Goal: Information Seeking & Learning: Learn about a topic

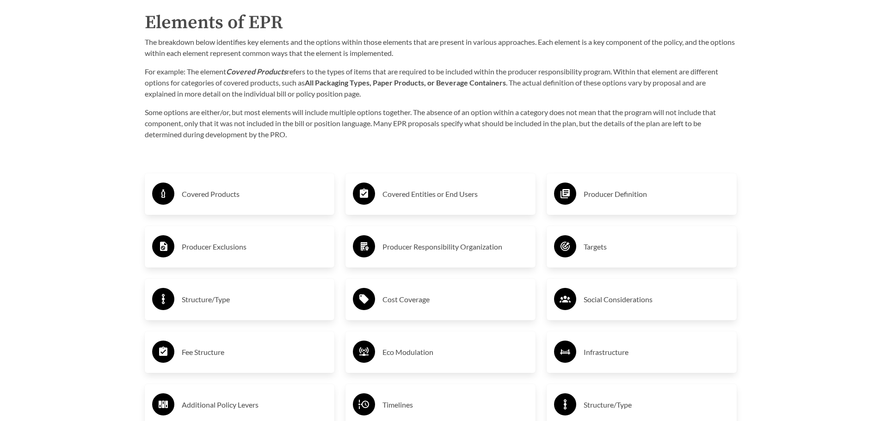
scroll to position [1523, 0]
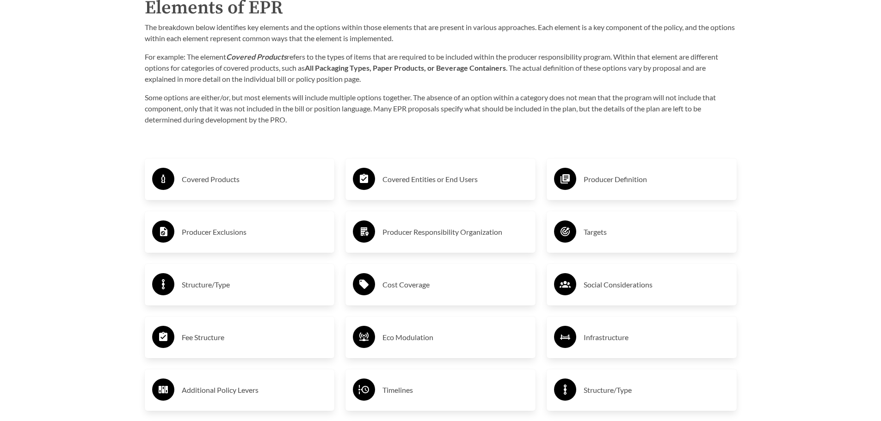
click at [216, 183] on h3 "Covered Products" at bounding box center [255, 179] width 146 height 15
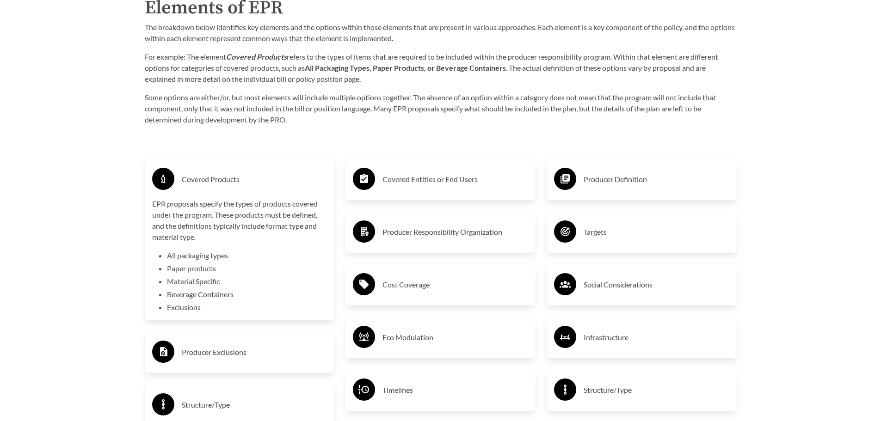
click at [216, 183] on h3 "Covered Products" at bounding box center [255, 179] width 146 height 15
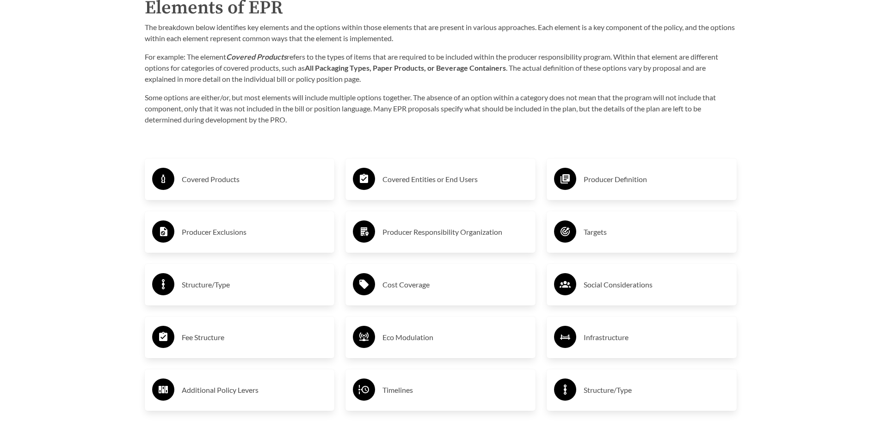
click at [216, 183] on h3 "Covered Products" at bounding box center [255, 179] width 146 height 15
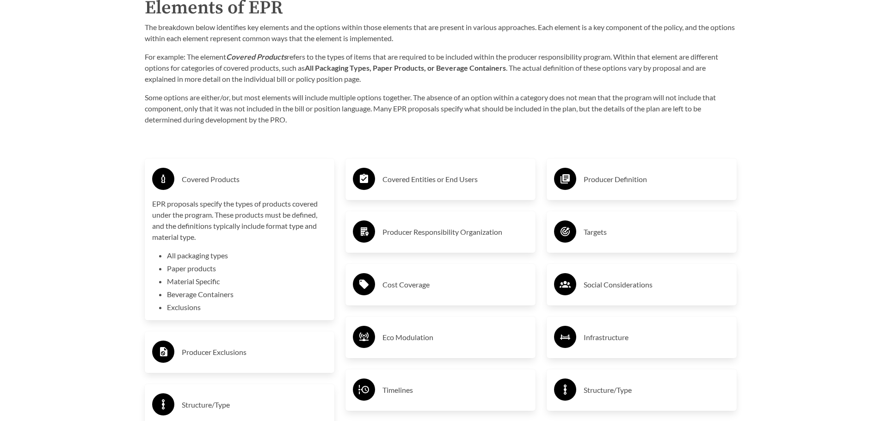
click at [216, 183] on h3 "Covered Products" at bounding box center [255, 179] width 146 height 15
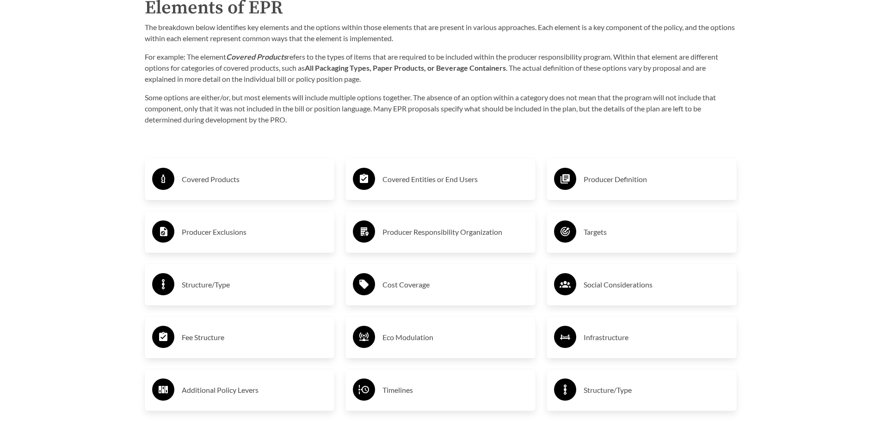
click at [431, 179] on h3 "Covered Entities or End Users" at bounding box center [456, 179] width 146 height 15
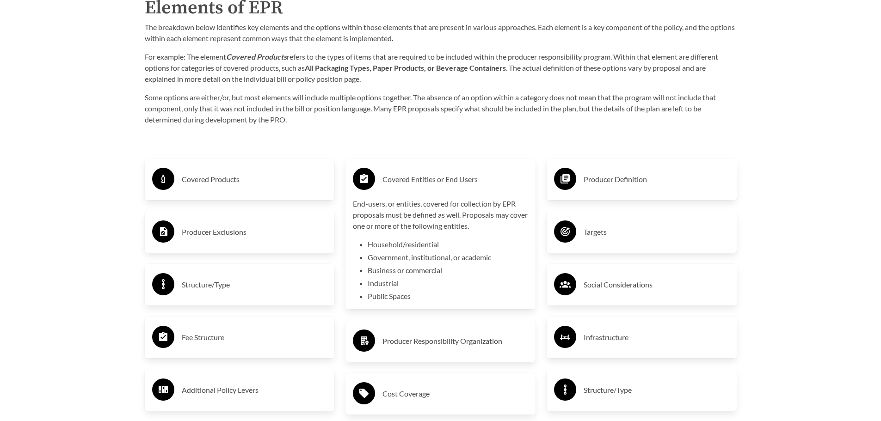
click at [642, 182] on h3 "Producer Definition" at bounding box center [657, 179] width 146 height 15
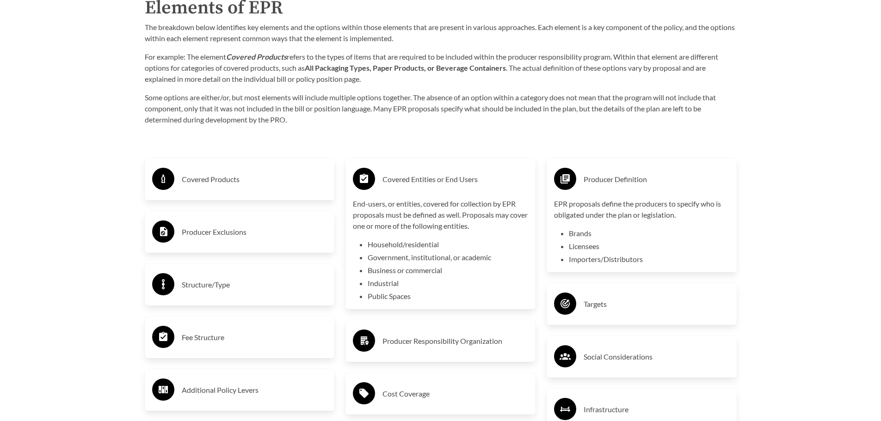
click at [640, 184] on h3 "Producer Definition" at bounding box center [657, 179] width 146 height 15
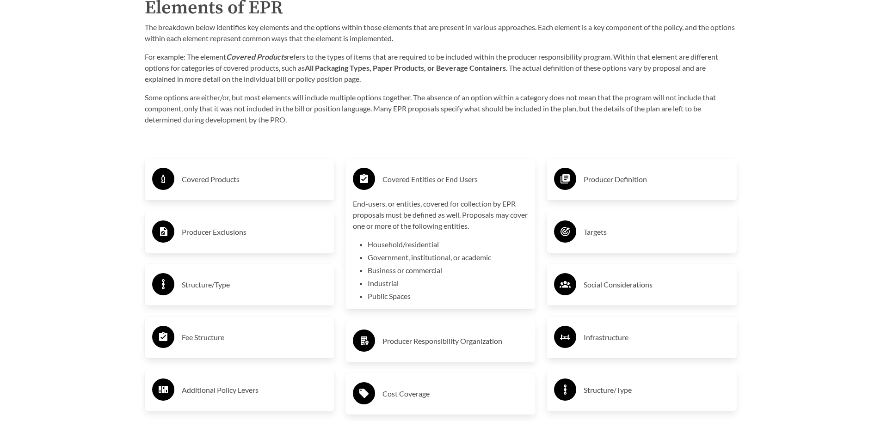
click at [226, 233] on h3 "Producer Exclusions" at bounding box center [255, 232] width 146 height 15
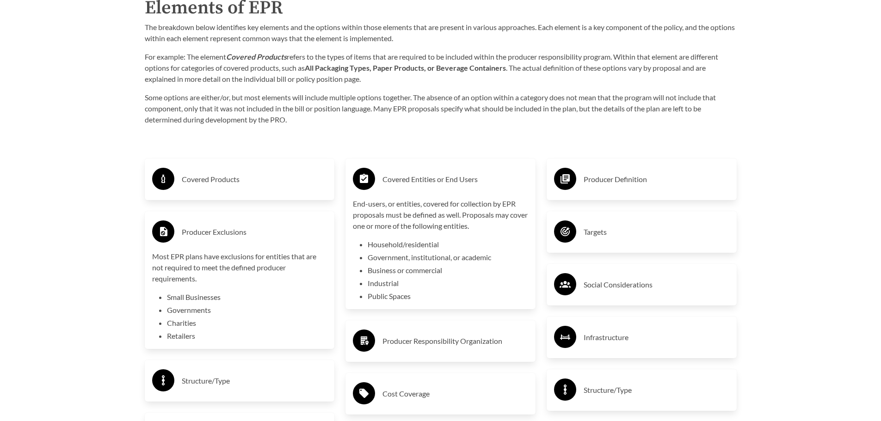
click at [226, 233] on h3 "Producer Exclusions" at bounding box center [255, 232] width 146 height 15
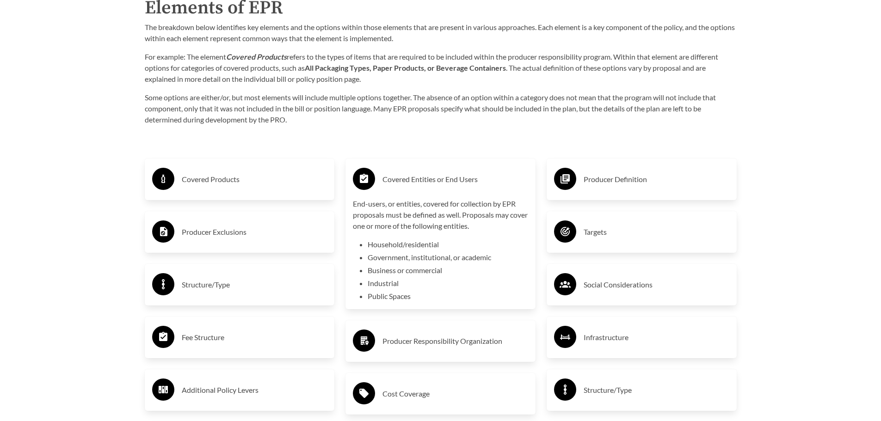
click at [397, 184] on h3 "Covered Entities or End Users" at bounding box center [456, 179] width 146 height 15
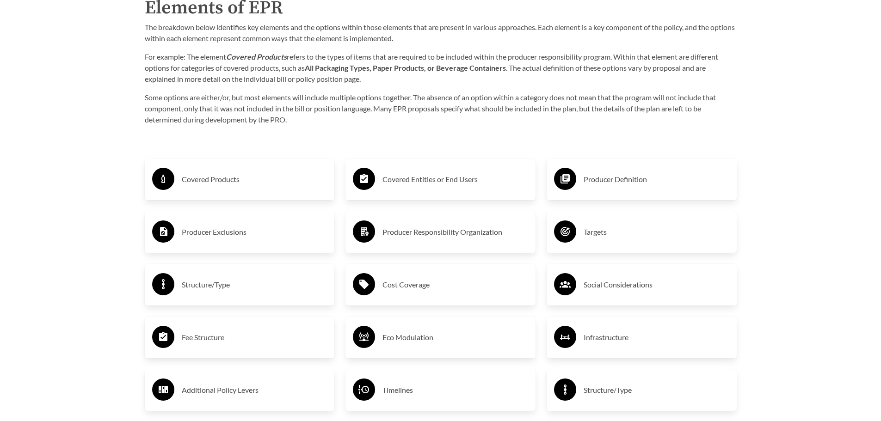
click at [413, 234] on h3 "Producer Responsibility Organization" at bounding box center [456, 232] width 146 height 15
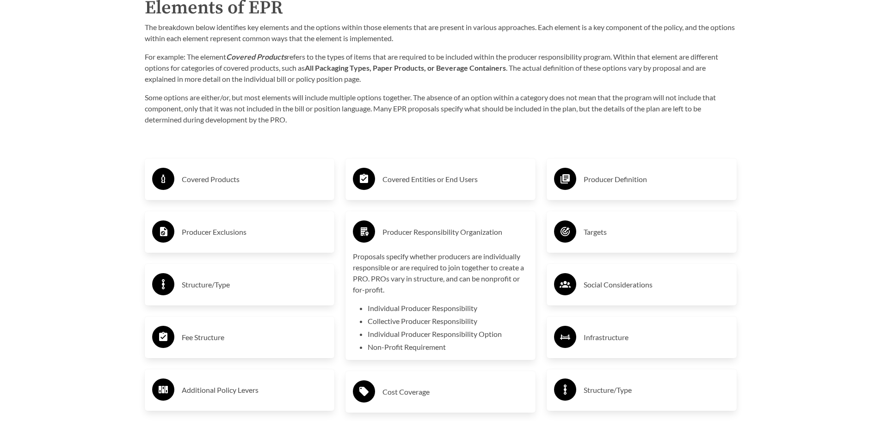
click at [413, 234] on h3 "Producer Responsibility Organization" at bounding box center [456, 232] width 146 height 15
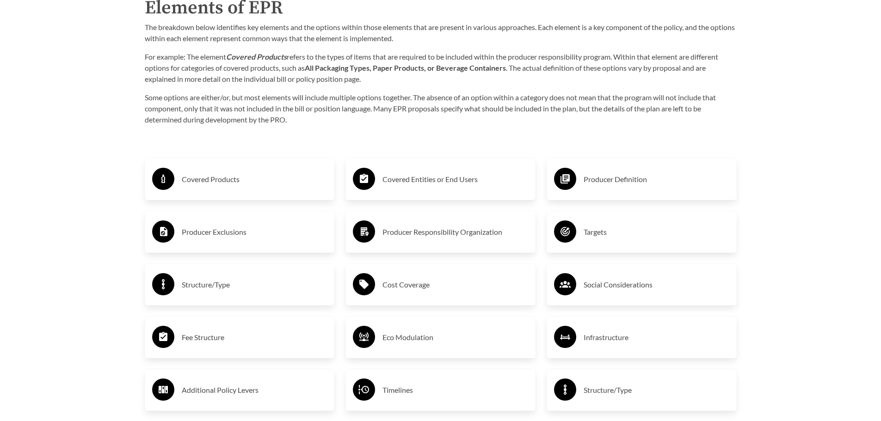
click at [614, 227] on h3 "Targets" at bounding box center [657, 232] width 146 height 15
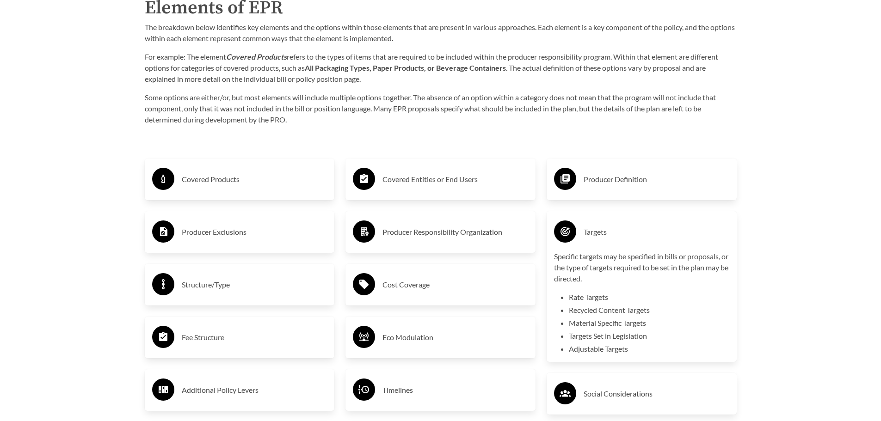
click at [607, 227] on h3 "Targets" at bounding box center [657, 232] width 146 height 15
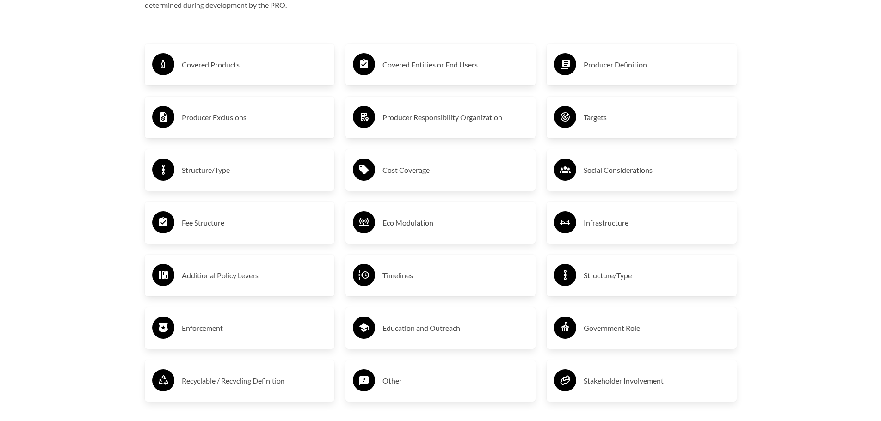
scroll to position [1662, 0]
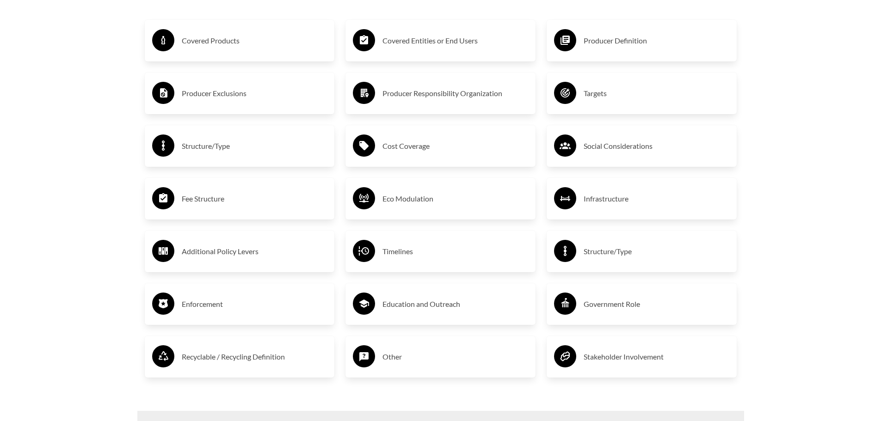
click at [265, 201] on h3 "Fee Structure" at bounding box center [255, 198] width 146 height 15
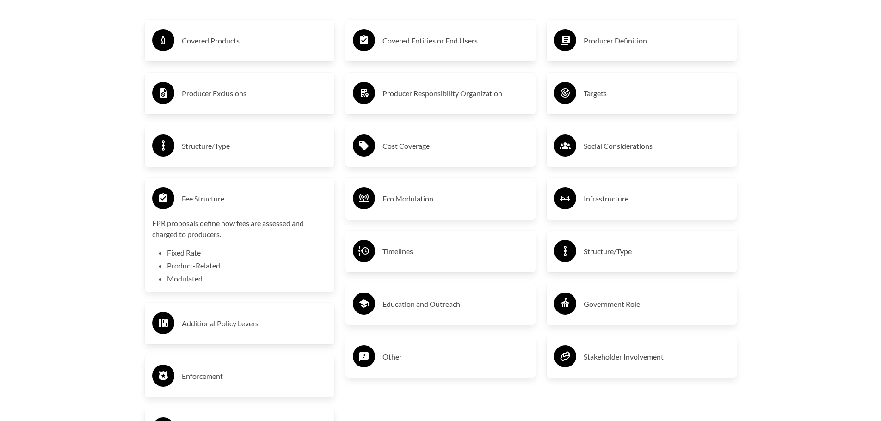
click at [265, 201] on h3 "Fee Structure" at bounding box center [255, 198] width 146 height 15
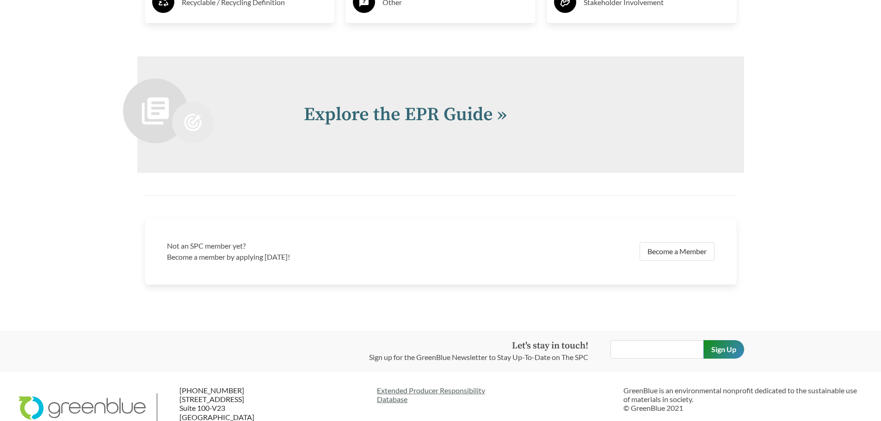
scroll to position [2042, 0]
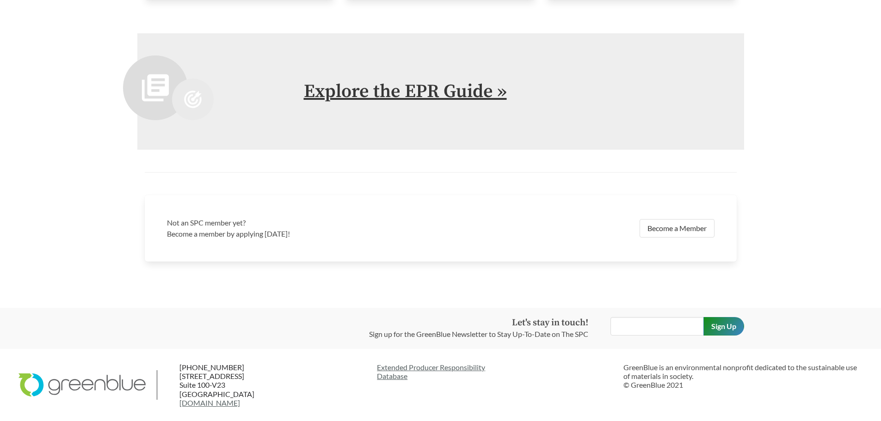
click at [443, 98] on link "Explore the EPR Guide »" at bounding box center [405, 91] width 203 height 23
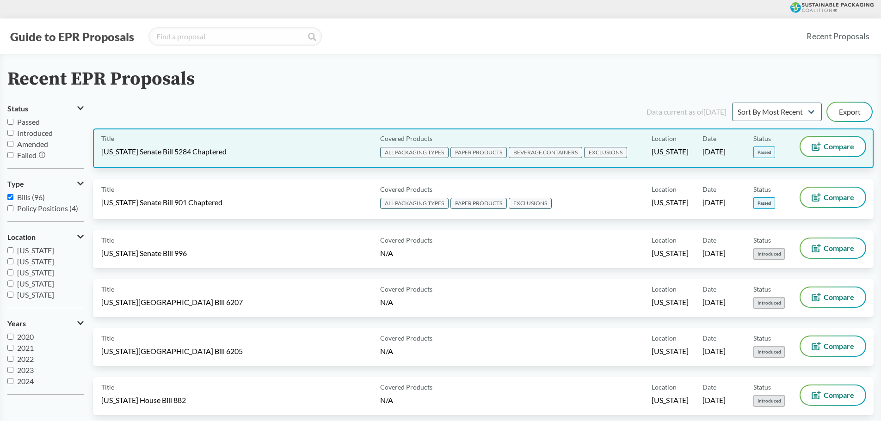
click at [138, 149] on span "[US_STATE] Senate Bill 5284 Chaptered" at bounding box center [163, 152] width 125 height 10
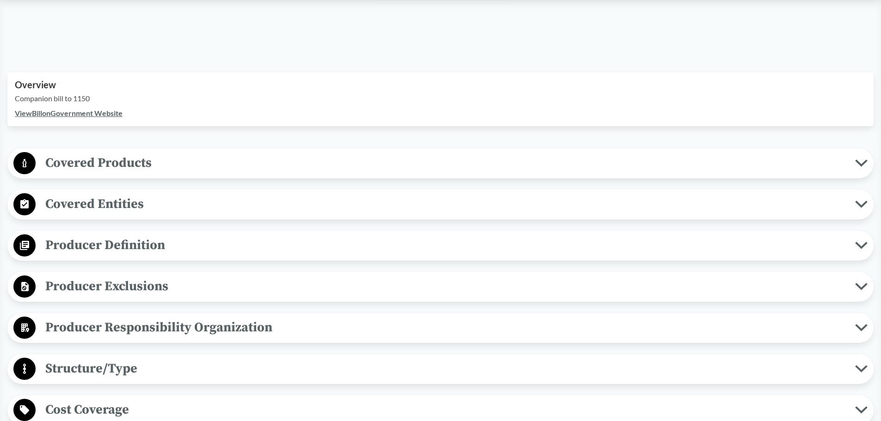
scroll to position [278, 0]
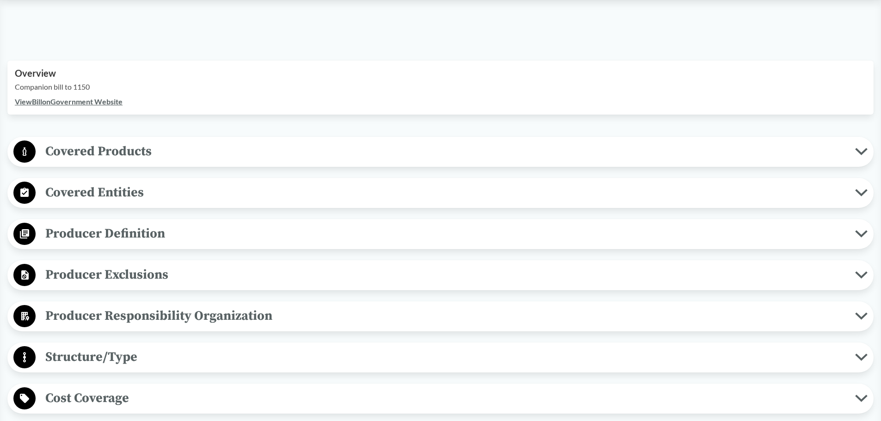
click at [859, 154] on icon at bounding box center [861, 151] width 12 height 7
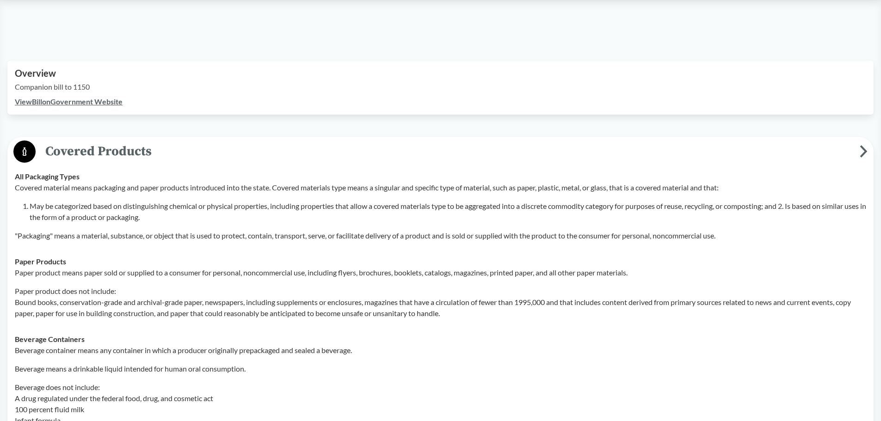
scroll to position [324, 0]
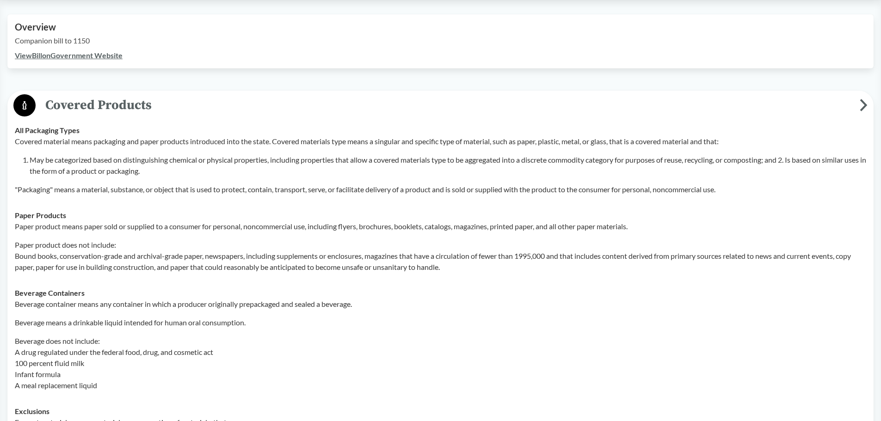
click at [858, 105] on span "Covered Products" at bounding box center [448, 105] width 824 height 21
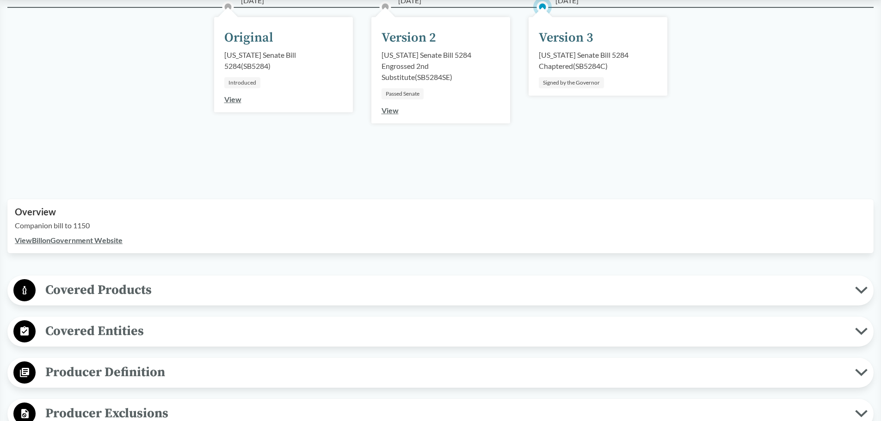
scroll to position [0, 0]
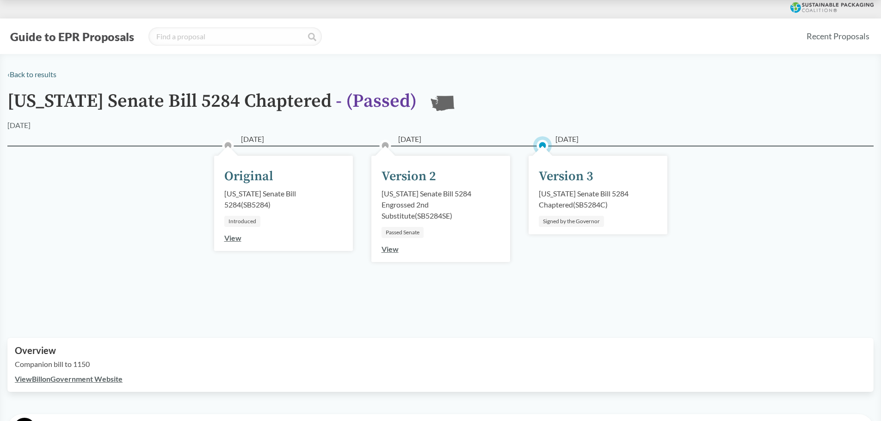
click at [70, 381] on link "View Bill on Government Website" at bounding box center [69, 379] width 108 height 9
click at [389, 251] on link "View" at bounding box center [390, 249] width 17 height 9
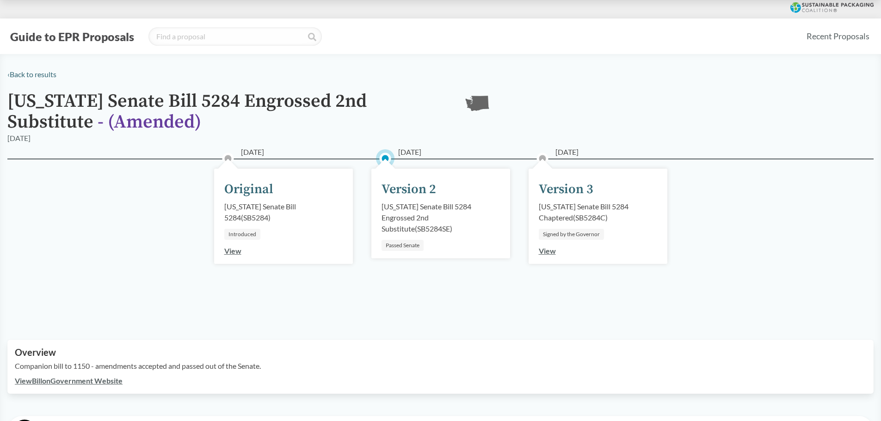
click at [544, 249] on link "View" at bounding box center [547, 251] width 17 height 9
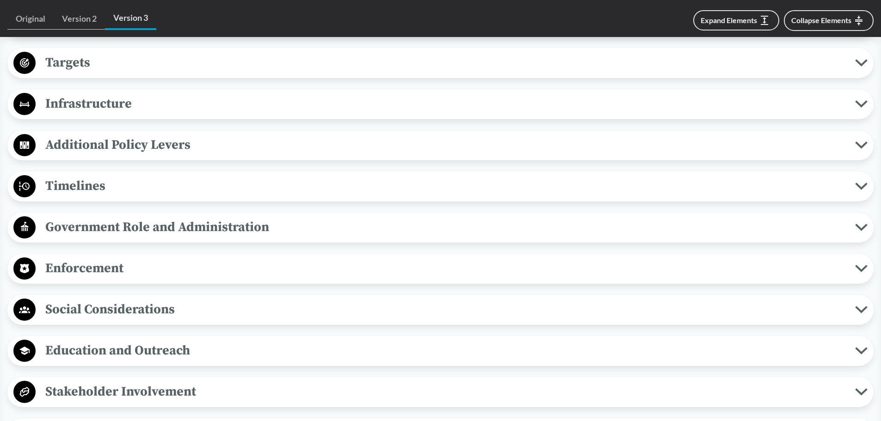
scroll to position [786, 0]
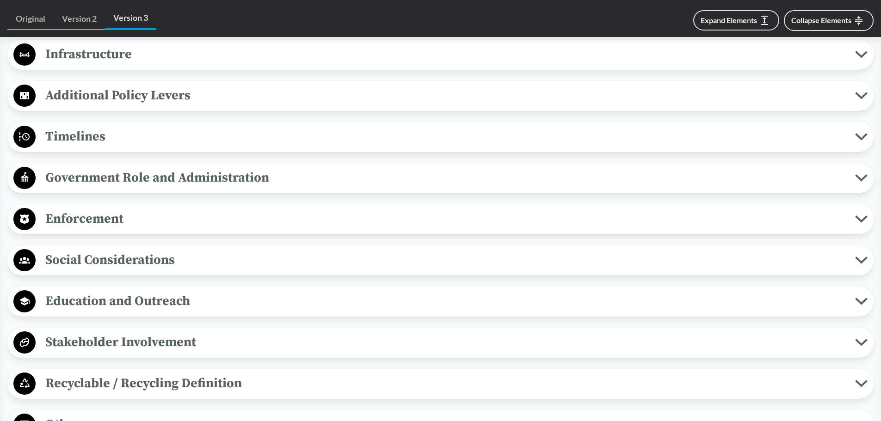
click at [854, 221] on span "Enforcement" at bounding box center [446, 219] width 820 height 21
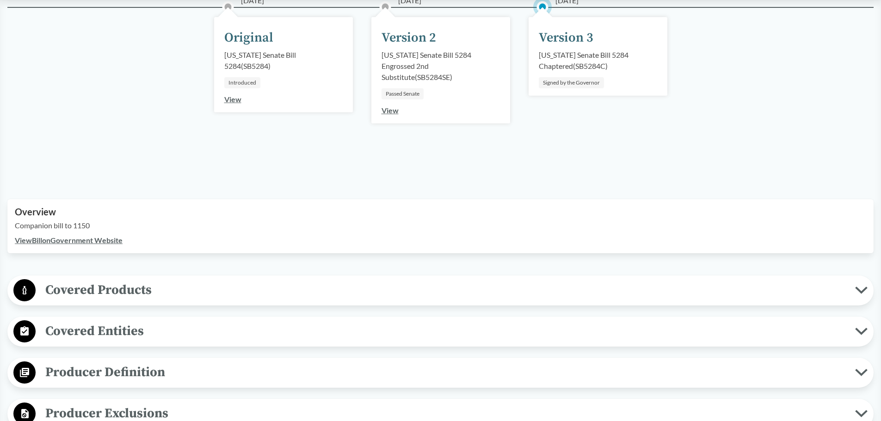
scroll to position [0, 0]
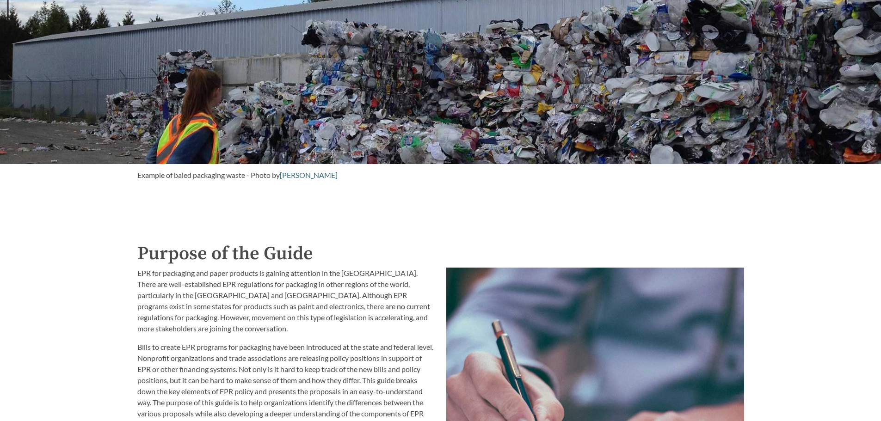
scroll to position [506, 0]
